Goal: Task Accomplishment & Management: Use online tool/utility

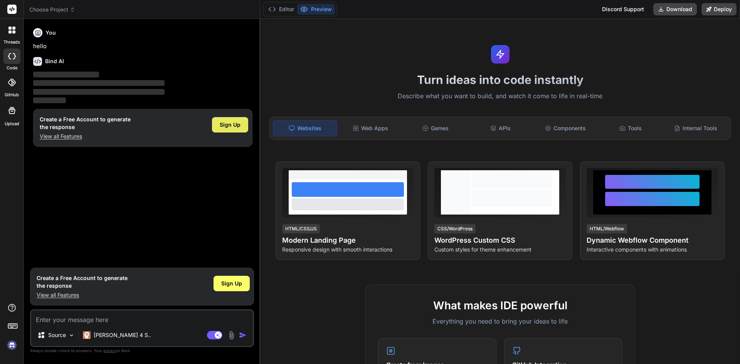
click at [242, 129] on div "Sign Up" at bounding box center [230, 124] width 36 height 15
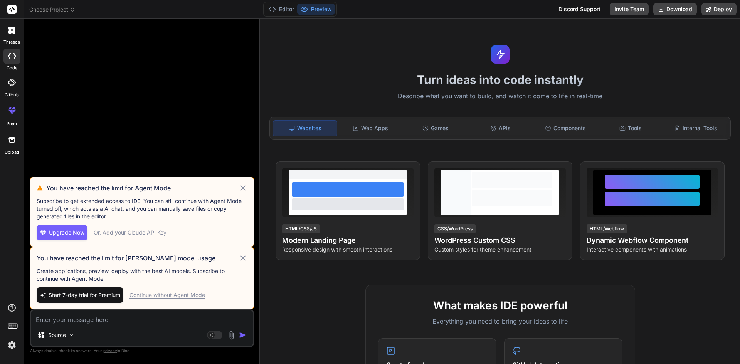
click at [248, 255] on icon at bounding box center [243, 258] width 9 height 9
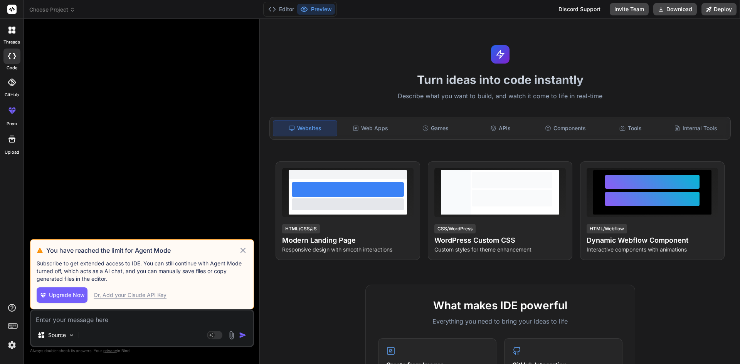
click at [144, 294] on div "Or, Add your Claude API Key" at bounding box center [130, 296] width 73 height 8
type textarea "x"
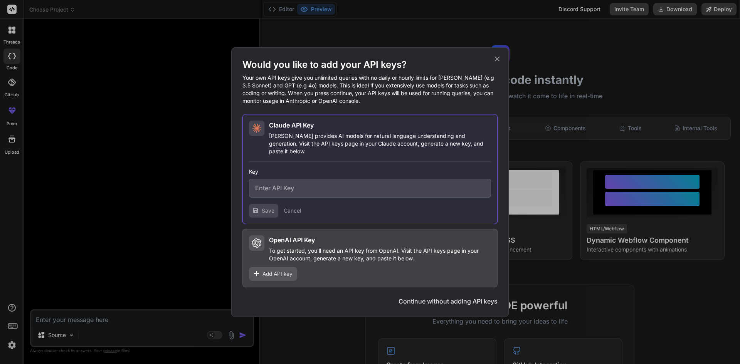
click at [497, 63] on icon at bounding box center [497, 59] width 8 height 8
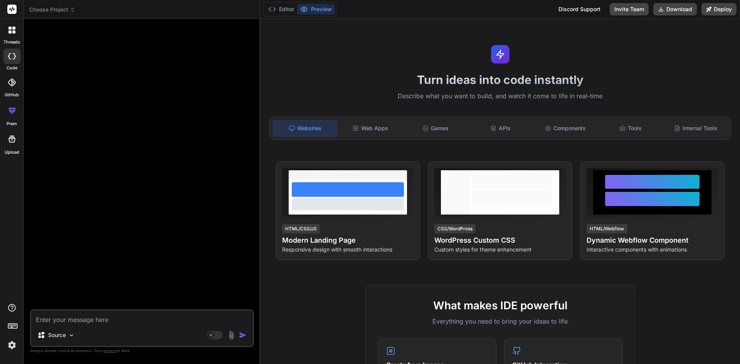
click at [92, 315] on textarea at bounding box center [142, 318] width 222 height 14
paste textarea "[ { "activityID": "FT001", "activityName": "Footing Activity", "dateOfLastStatu…"
type textarea "[ { "activityID": "FT001", "activityName": "Footing Activity", "dateOfLastStatu…"
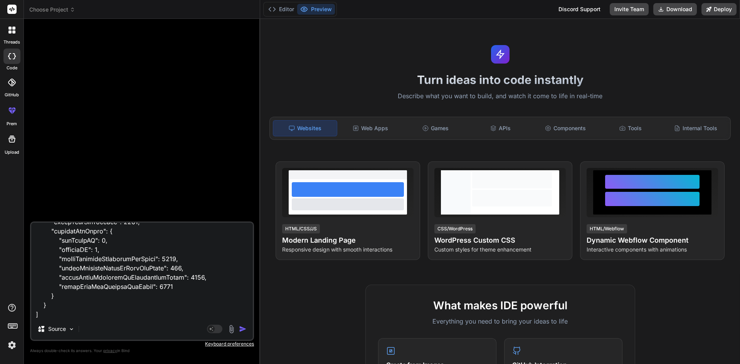
type textarea "x"
type textarea "[ { "activityID": "FT001", "activityName": "Footing Activity", "dateOfLastStatu…"
type textarea "x"
type textarea "[ { "activityID": "FT001", "activityName": "Footing Activity", "dateOfLastStatu…"
type textarea "x"
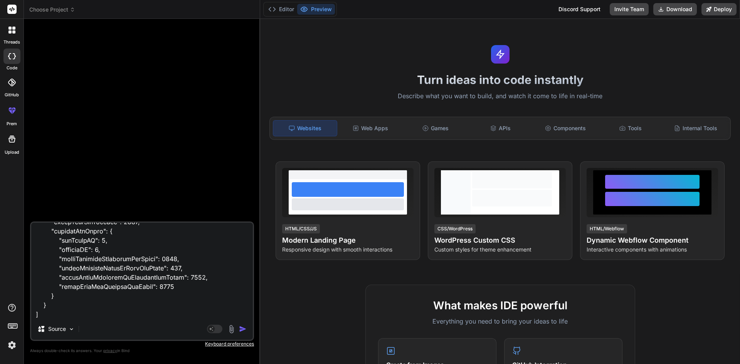
type textarea "[ { "activityID": "FT001", "activityName": "Footing Activity", "dateOfLastStatu…"
type textarea "x"
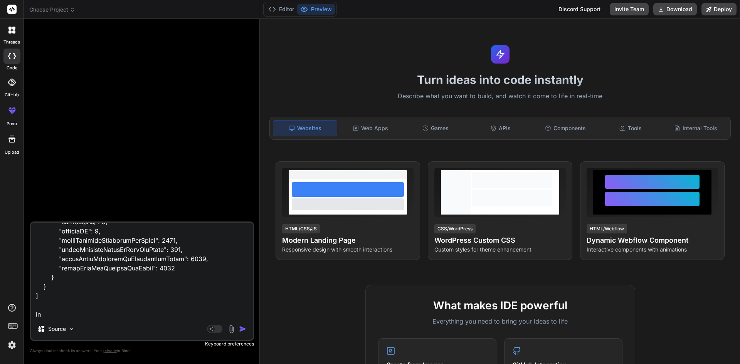
type textarea "[ { "activityID": "FT001", "activityName": "Footing Activity", "dateOfLastStatu…"
type textarea "x"
type textarea "[ { "activityID": "FT001", "activityName": "Footing Activity", "dateOfLastStatu…"
type textarea "x"
type textarea "[ { "activityID": "FT001", "activityName": "Footing Activity", "dateOfLastStatu…"
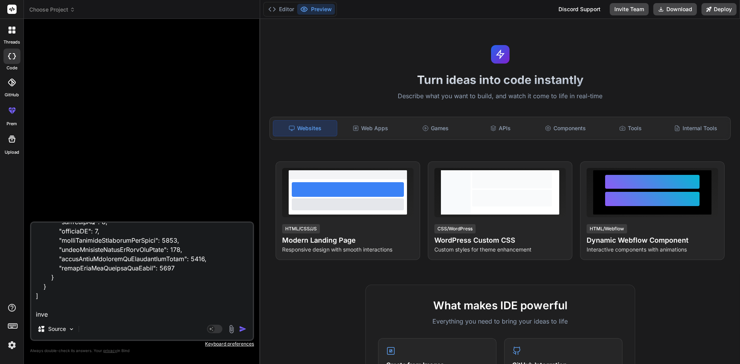
type textarea "x"
type textarea "[ { "activityID": "FT001", "activityName": "Footing Activity", "dateOfLastStatu…"
type textarea "x"
type textarea "[ { "activityID": "FT001", "activityName": "Footing Activity", "dateOfLastStatu…"
type textarea "x"
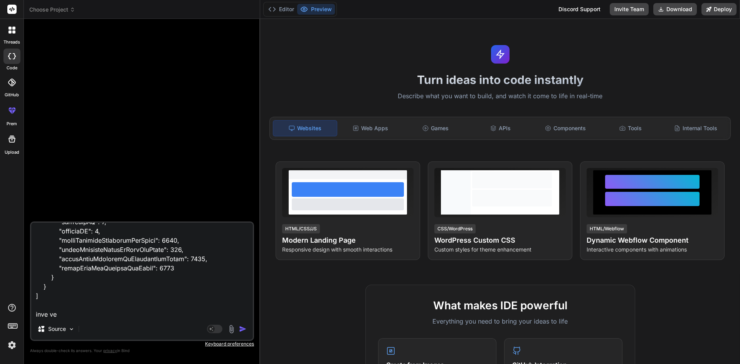
type textarea "[ { "activityID": "FT001", "activityName": "Footing Activity", "dateOfLastStatu…"
type textarea "x"
type textarea "[ { "activityID": "FT001", "activityName": "Footing Activity", "dateOfLastStatu…"
type textarea "x"
type textarea "[ { "activityID": "FT001", "activityName": "Footing Activity", "dateOfLastStatu…"
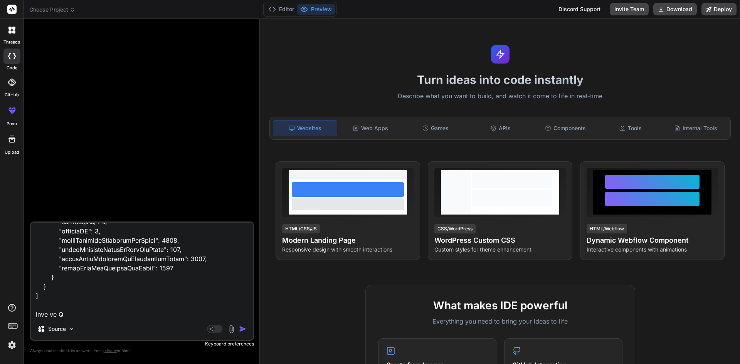
type textarea "x"
type textarea "[ { "activityID": "FT001", "activityName": "Footing Activity", "dateOfLastStatu…"
type textarea "x"
type textarea "[ { "activityID": "FT001", "activityName": "Footing Activity", "dateOfLastStatu…"
type textarea "x"
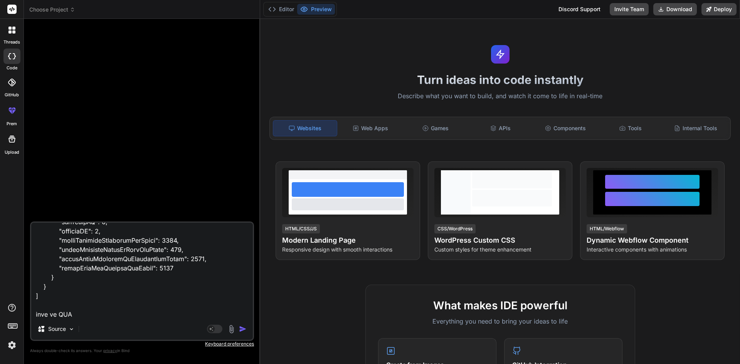
type textarea "[ { "activityID": "FT001", "activityName": "Footing Activity", "dateOfLastStatu…"
type textarea "x"
type textarea "[ { "activityID": "FT001", "activityName": "Footing Activity", "dateOfLastStatu…"
type textarea "x"
type textarea "[ { "activityID": "FT001", "activityName": "Footing Activity", "dateOfLastStatu…"
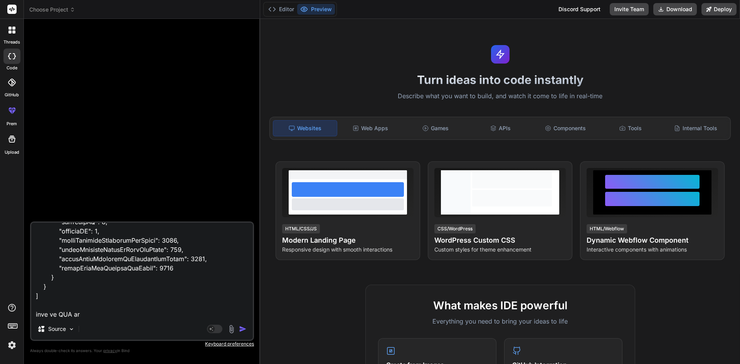
type textarea "x"
type textarea "[ { "activityID": "FT001", "activityName": "Footing Activity", "dateOfLastStatu…"
type textarea "x"
type textarea "[ { "activityID": "FT001", "activityName": "Footing Activity", "dateOfLastStatu…"
type textarea "x"
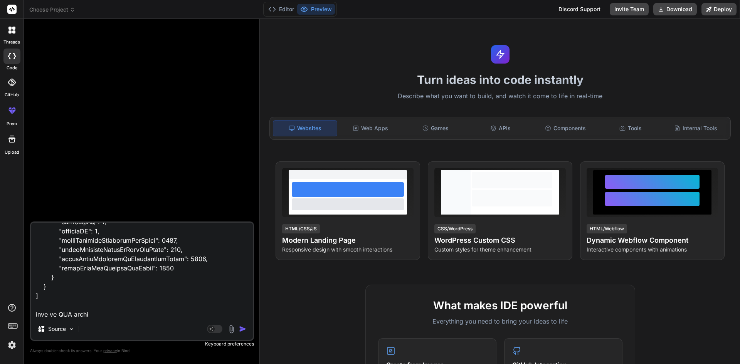
type textarea "[ { "activityID": "FT001", "activityName": "Footing Activity", "dateOfLastStatu…"
type textarea "x"
type textarea "[ { "activityID": "FT001", "activityName": "Footing Activity", "dateOfLastStatu…"
type textarea "x"
type textarea "[ { "activityID": "FT001", "activityName": "Footing Activity", "dateOfLastStatu…"
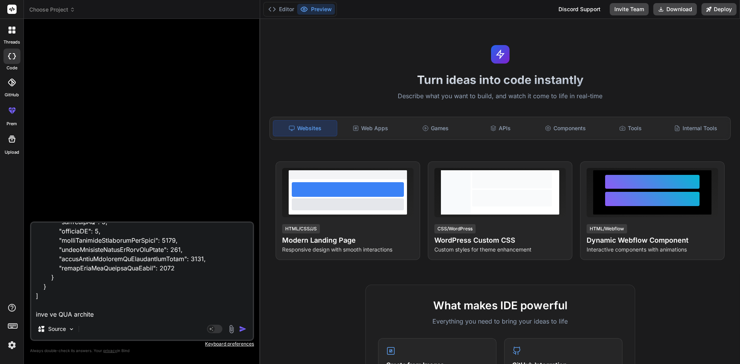
type textarea "x"
type textarea "[ { "activityID": "FT001", "activityName": "Footing Activity", "dateOfLastStatu…"
type textarea "x"
paste textarea "import { useState, useEffect } from "react"; import { DataTable } from "primere…"
type textarea "[ { "activityID": "FT001", "activityName": "Footing Activity", "dateOfLastStatu…"
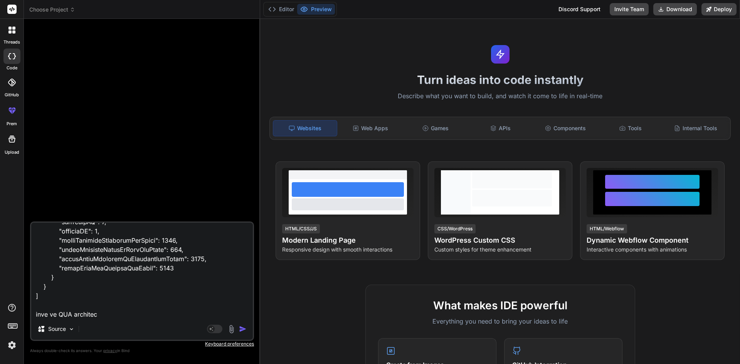
type textarea "x"
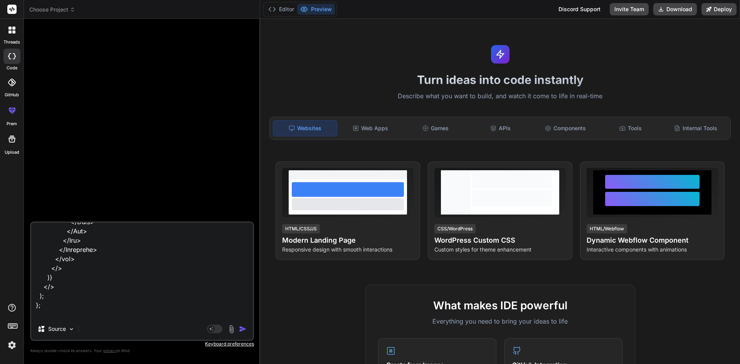
type textarea "[ { "activityID": "FT001", "activityName": "Footing Activity", "dateOfLastStatu…"
type textarea "x"
type textarea "[ { "activityID": "FT001", "activityName": "Footing Activity", "dateOfLastStatu…"
type textarea "x"
type textarea "[ { "activityID": "FT001", "activityName": "Footing Activity", "dateOfLastStatu…"
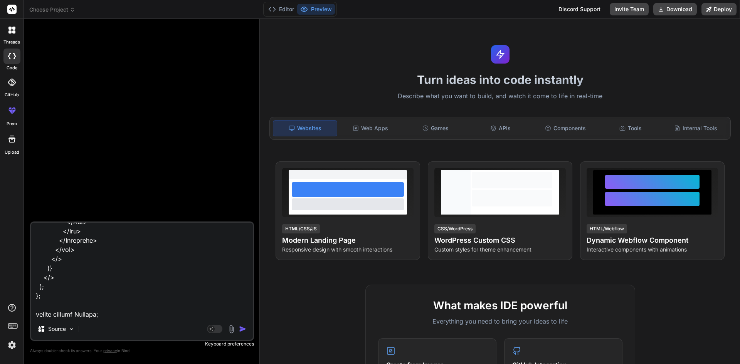
type textarea "x"
type textarea "[ { "activityID": "FT001", "activityName": "Footing Activity", "dateOfLastStatu…"
type textarea "x"
type textarea "[ { "activityID": "FT001", "activityName": "Footing Activity", "dateOfLastStatu…"
type textarea "x"
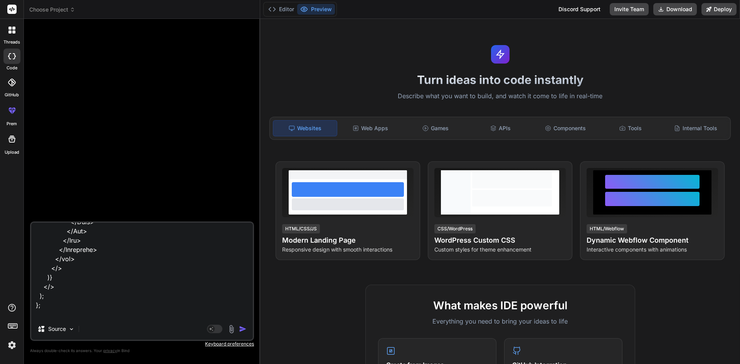
type textarea "[ { "activityID": "FT001", "activityName": "Footing Activity", "dateOfLastStatu…"
type textarea "x"
type textarea "[ { "activityID": "FT001", "activityName": "Footing Activity", "dateOfLastStatu…"
type textarea "x"
type textarea "[ { "activityID": "FT001", "activityName": "Footing Activity", "dateOfLastStatu…"
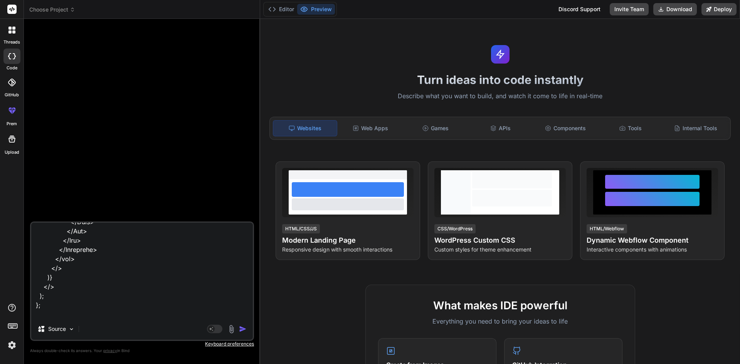
type textarea "x"
type textarea "[ { "activityID": "FT001", "activityName": "Footing Activity", "dateOfLastStatu…"
type textarea "x"
type textarea "[ { "activityID": "FT001", "activityName": "Footing Activity", "dateOfLastStatu…"
type textarea "x"
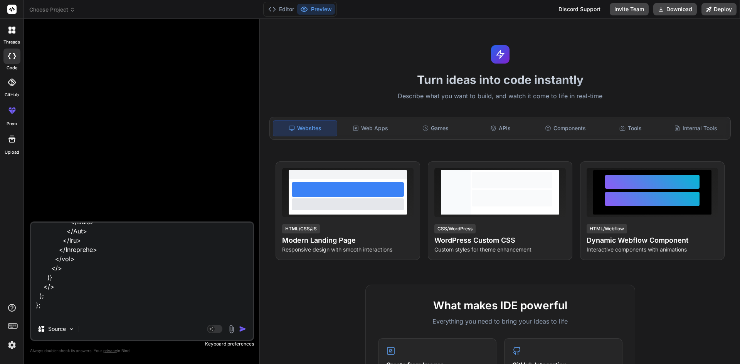
type textarea "[ { "activityID": "FT001", "activityName": "Footing Activity", "dateOfLastStatu…"
type textarea "x"
type textarea "[ { "activityID": "FT001", "activityName": "Footing Activity", "dateOfLastStatu…"
type textarea "x"
type textarea "[ { "activityID": "FT001", "activityName": "Footing Activity", "dateOfLastStatu…"
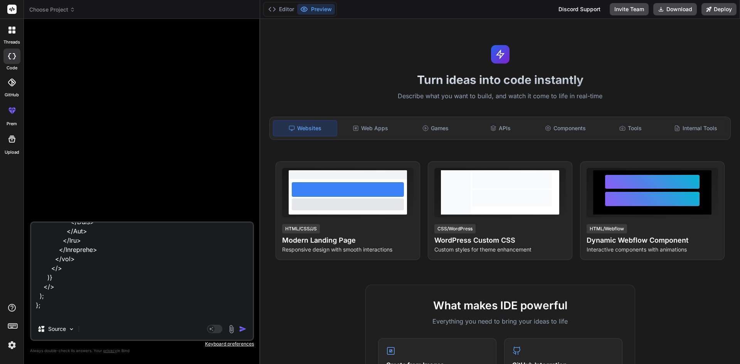
type textarea "x"
type textarea "[ { "activityID": "FT001", "activityName": "Footing Activity", "dateOfLastStatu…"
type textarea "x"
type textarea "[ { "activityID": "FT001", "activityName": "Footing Activity", "dateOfLastStatu…"
type textarea "x"
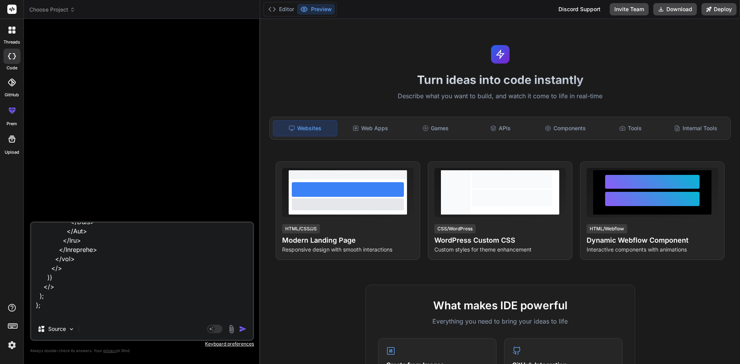
type textarea "[ { "activityID": "FT001", "activityName": "Footing Activity", "dateOfLastStatu…"
type textarea "x"
type textarea "[ { "activityID": "FT001", "activityName": "Footing Activity", "dateOfLastStatu…"
type textarea "x"
type textarea "[ { "activityID": "FT001", "activityName": "Footing Activity", "dateOfLastStatu…"
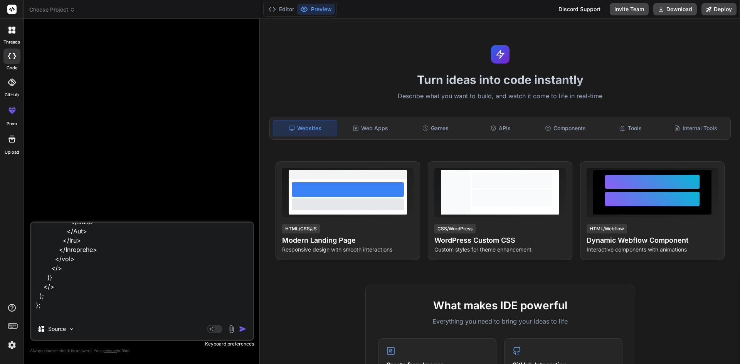
type textarea "x"
type textarea "[ { "activityID": "FT001", "activityName": "Footing Activity", "dateOfLastStatu…"
type textarea "x"
type textarea "[ { "activityID": "FT001", "activityName": "Footing Activity", "dateOfLastStatu…"
type textarea "x"
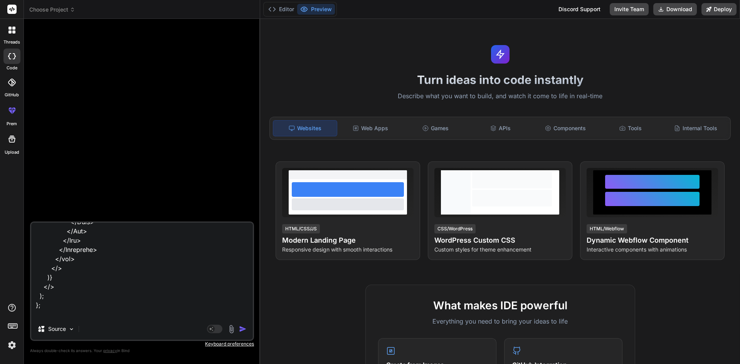
type textarea "[ { "activityID": "FT001", "activityName": "Footing Activity", "dateOfLastStatu…"
type textarea "x"
type textarea "[ { "activityID": "FT001", "activityName": "Footing Activity", "dateOfLastStatu…"
type textarea "x"
type textarea "[ { "activityID": "FT001", "activityName": "Footing Activity", "dateOfLastStatu…"
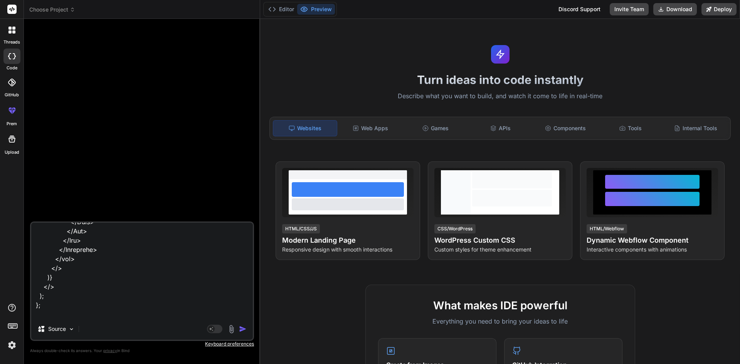
type textarea "x"
type textarea "[ { "activityID": "FT001", "activityName": "Footing Activity", "dateOfLastStatu…"
type textarea "x"
type textarea "[ { "activityID": "FT001", "activityName": "Footing Activity", "dateOfLastStatu…"
type textarea "x"
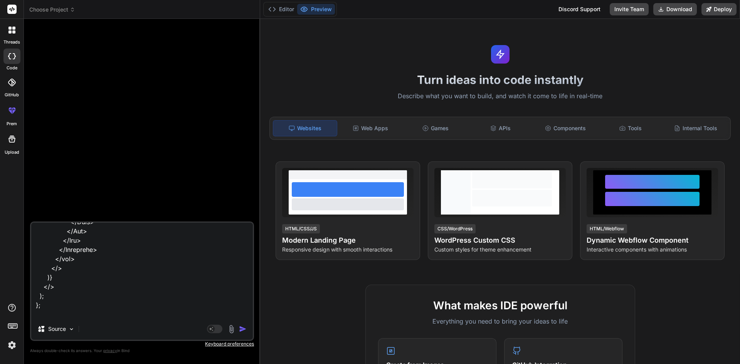
type textarea "[ { "activityID": "FT001", "activityName": "Footing Activity", "dateOfLastStatu…"
type textarea "x"
type textarea "[ { "activityID": "FT001", "activityName": "Footing Activity", "dateOfLastStatu…"
type textarea "x"
type textarea "[ { "activityID": "FT001", "activityName": "Footing Activity", "dateOfLastStatu…"
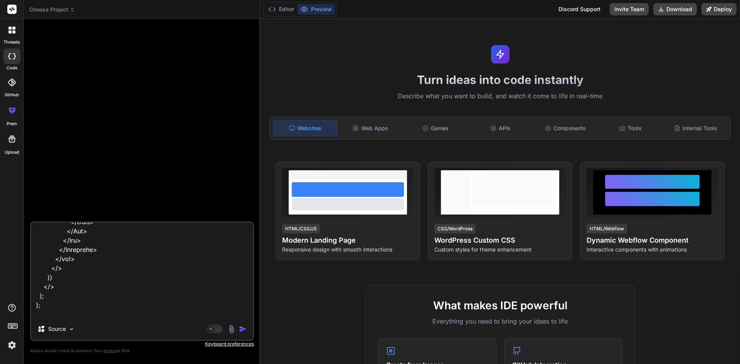
type textarea "x"
type textarea "[ { "activityID": "FT001", "activityName": "Footing Activity", "dateOfLastStatu…"
type textarea "x"
type textarea "[ { "activityID": "FT001", "activityName": "Footing Activity", "dateOfLastStatu…"
type textarea "x"
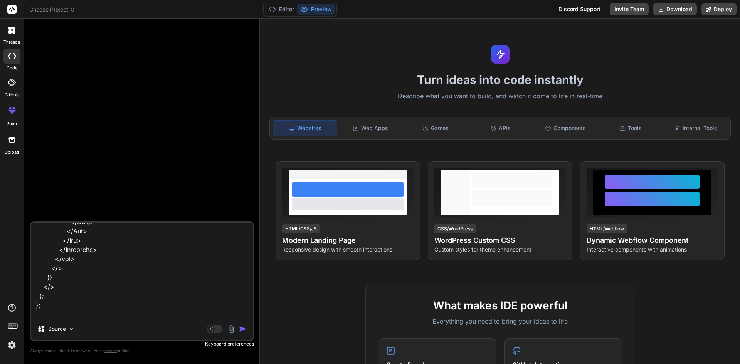
type textarea "[ { "activityID": "FT001", "activityName": "Footing Activity", "dateOfLastStatu…"
type textarea "x"
type textarea "[ { "activityID": "FT001", "activityName": "Footing Activity", "dateOfLastStatu…"
type textarea "x"
type textarea "[ { "activityID": "FT001", "activityName": "Footing Activity", "dateOfLastStatu…"
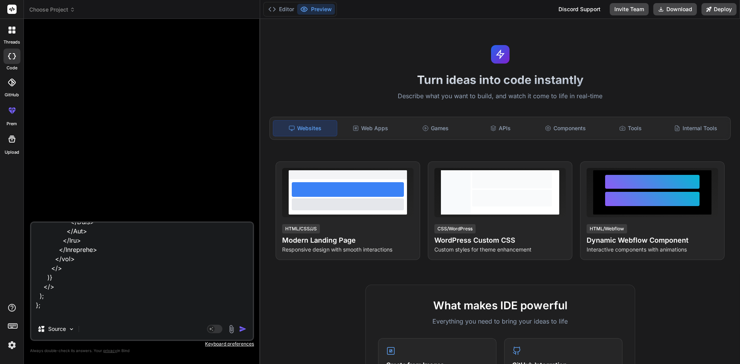
type textarea "x"
type textarea "[ { "activityID": "FT001", "activityName": "Footing Activity", "dateOfLastStatu…"
type textarea "x"
type textarea "[ { "activityID": "FT001", "activityName": "Footing Activity", "dateOfLastStatu…"
type textarea "x"
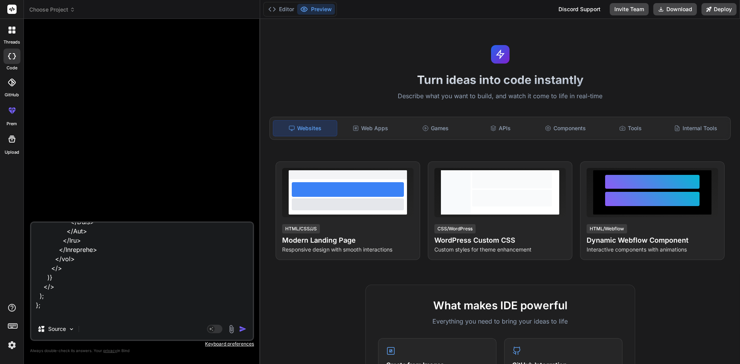
type textarea "[ { "activityID": "FT001", "activityName": "Footing Activity", "dateOfLastStatu…"
type textarea "x"
type textarea "[ { "activityID": "FT001", "activityName": "Footing Activity", "dateOfLastStatu…"
type textarea "x"
type textarea "[ { "activityID": "FT001", "activityName": "Footing Activity", "dateOfLastStatu…"
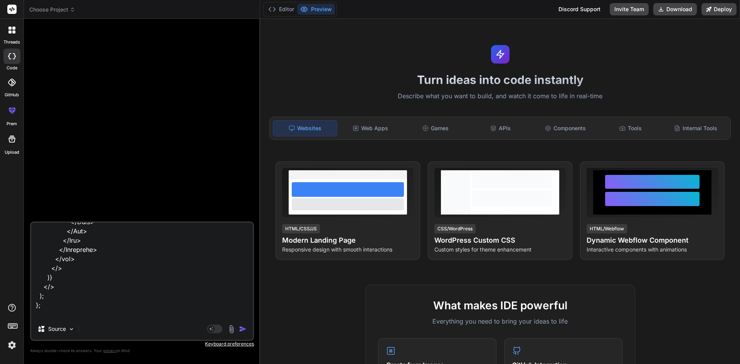
type textarea "x"
type textarea "[ { "activityID": "FT001", "activityName": "Footing Activity", "dateOfLastStatu…"
type textarea "x"
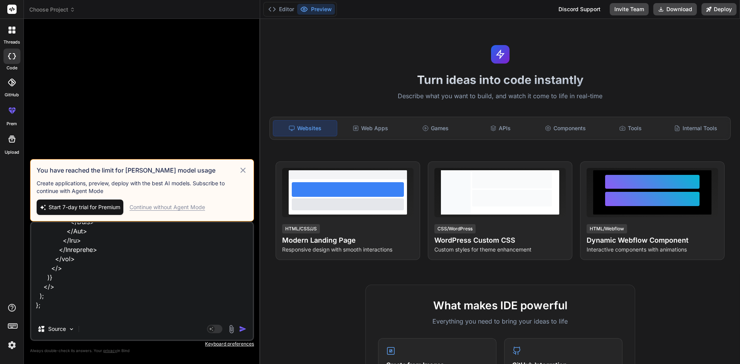
type textarea "[ { "activityID": "FT001", "activityName": "Footing Activity", "dateOfLastStatu…"
click at [173, 206] on div "Continue without Agent Mode" at bounding box center [168, 208] width 76 height 8
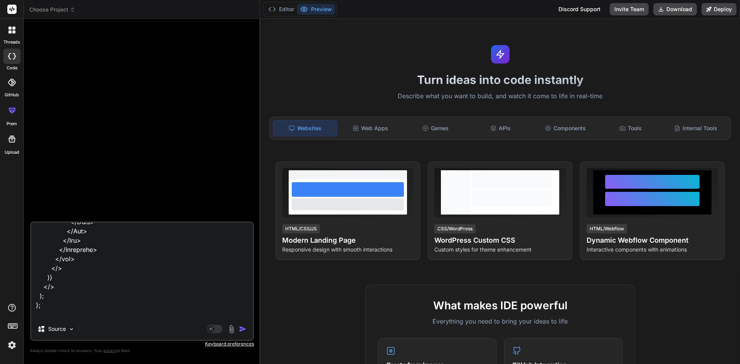
click at [239, 329] on div "Agent Mode. When this toggle is activated, AI automatically makes decisions, re…" at bounding box center [228, 329] width 44 height 9
click at [177, 324] on div "Source" at bounding box center [142, 331] width 222 height 19
click at [170, 311] on textarea at bounding box center [142, 271] width 222 height 96
type textarea "x"
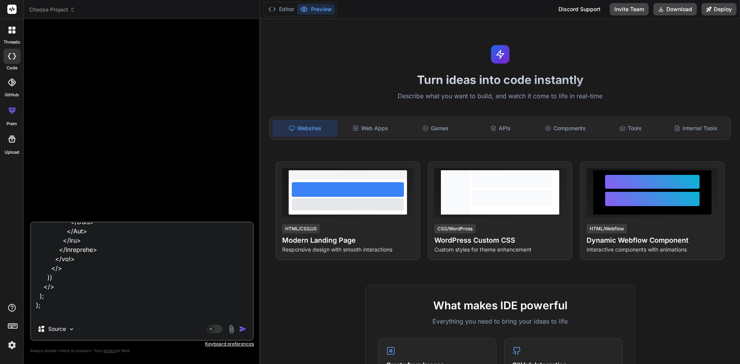
scroll to position [0, 0]
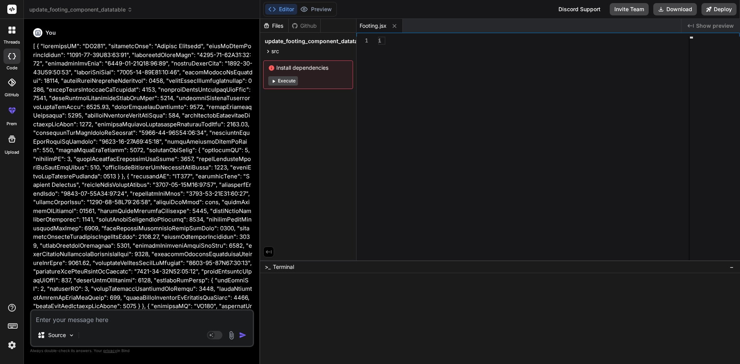
type textarea "x"
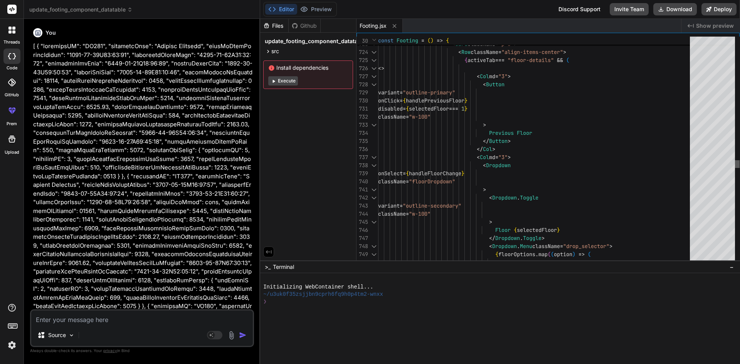
click at [735, 166] on div at bounding box center [737, 151] width 5 height 228
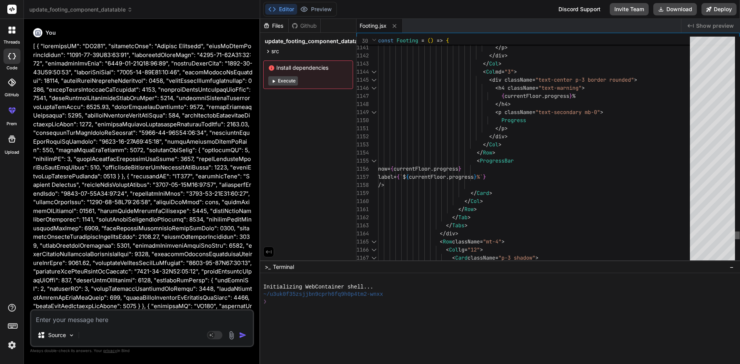
click at [735, 234] on div at bounding box center [737, 236] width 5 height 8
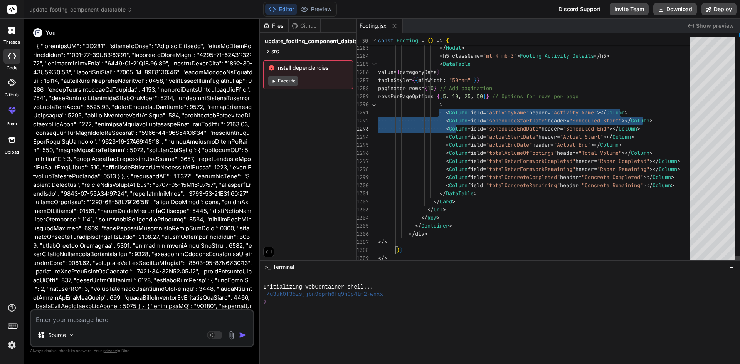
type textarea "paginator rows={10} // Add pagination rowsPerPageOptions={[5, 10, 25, 50]} // O…"
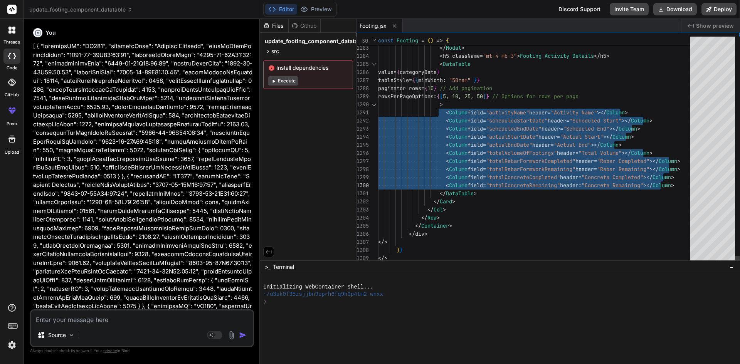
drag, startPoint x: 444, startPoint y: 111, endPoint x: 708, endPoint y: 180, distance: 272.8
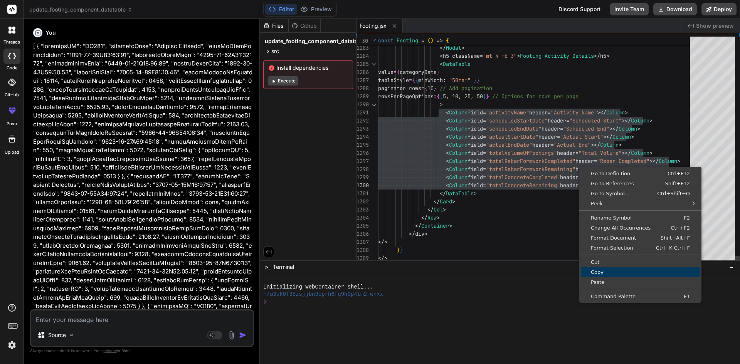
click at [602, 273] on span "Copy" at bounding box center [640, 272] width 119 height 5
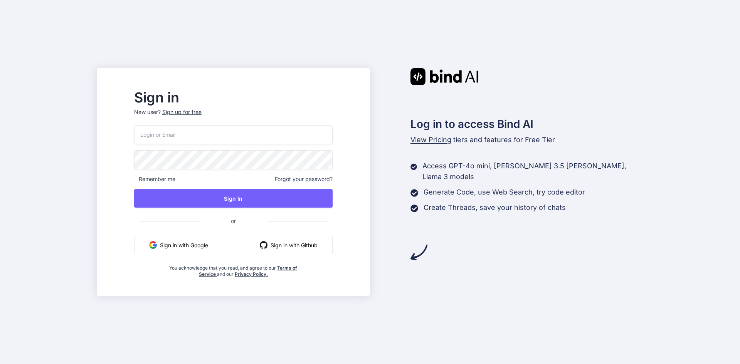
click at [189, 252] on button "Sign in with Google" at bounding box center [178, 245] width 89 height 19
click at [189, 250] on button "Sign in with Google" at bounding box center [178, 245] width 89 height 19
